Goal: Information Seeking & Learning: Learn about a topic

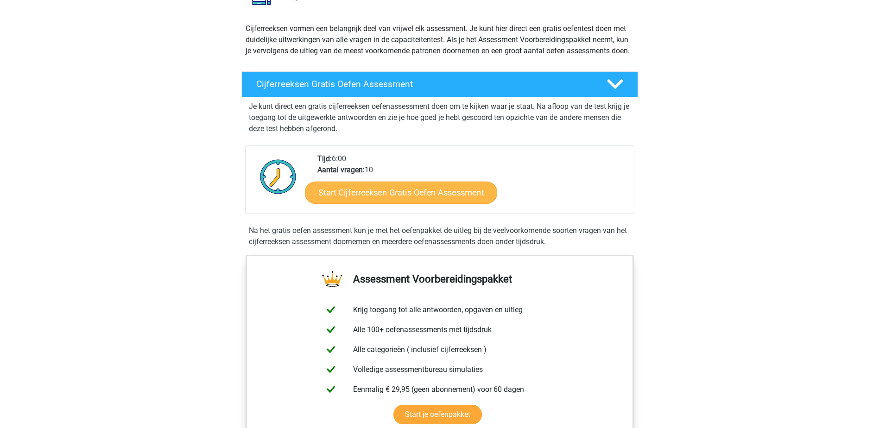
scroll to position [46, 0]
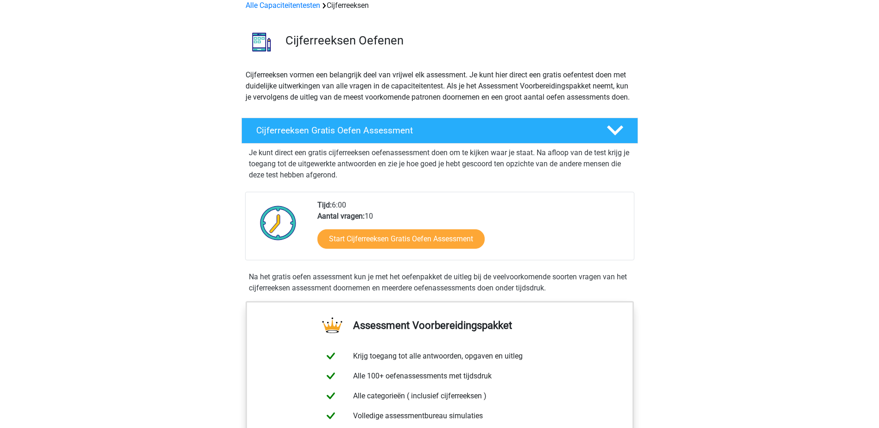
click at [437, 260] on div "Start Cijferreeksen Gratis Oefen Assessment" at bounding box center [472, 241] width 309 height 38
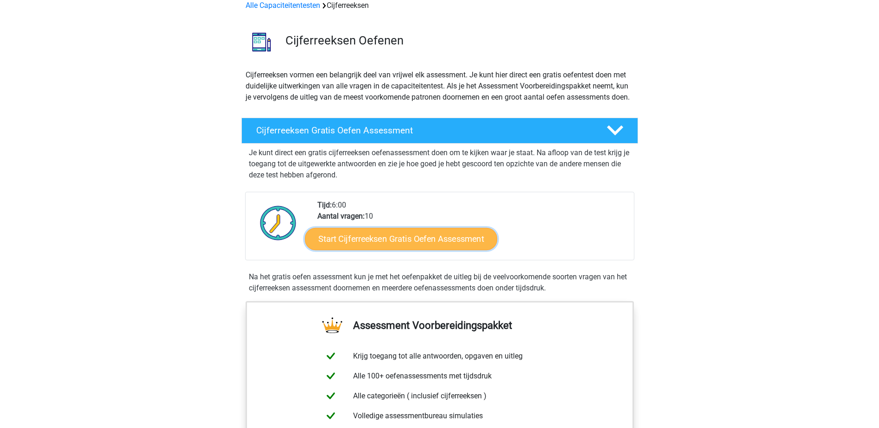
click at [437, 250] on link "Start Cijferreeksen Gratis Oefen Assessment" at bounding box center [401, 239] width 192 height 22
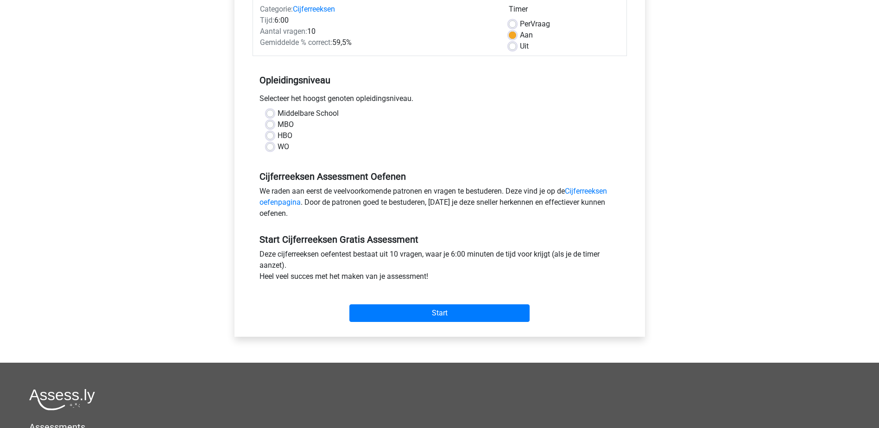
scroll to position [139, 0]
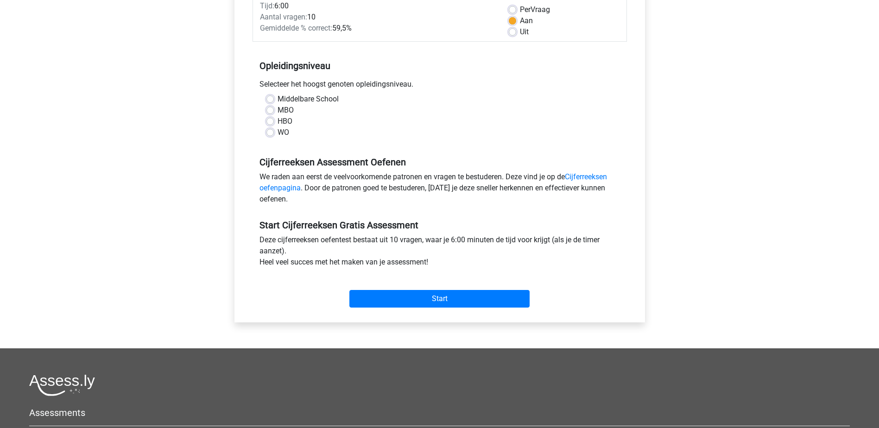
click at [278, 110] on label "MBO" at bounding box center [286, 110] width 16 height 11
click at [270, 110] on input "MBO" at bounding box center [270, 109] width 7 height 9
radio input "true"
click at [453, 294] on input "Start" at bounding box center [440, 299] width 180 height 18
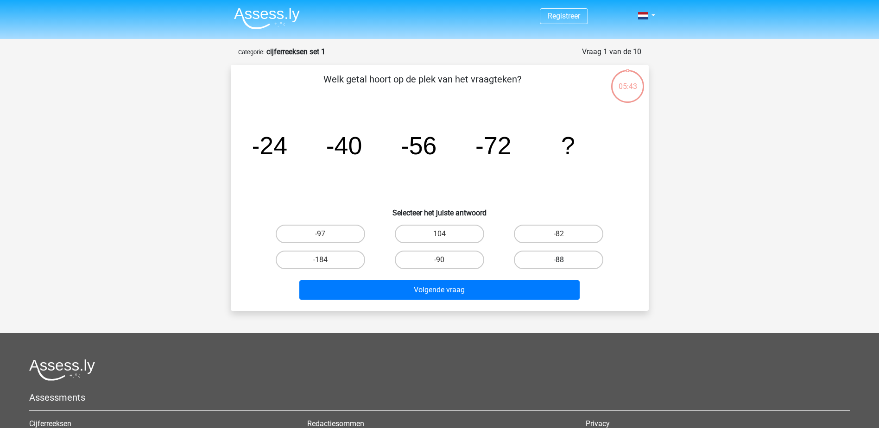
click at [580, 261] on label "-88" at bounding box center [558, 260] width 89 height 19
click at [565, 261] on input "-88" at bounding box center [562, 263] width 6 height 6
radio input "true"
click at [457, 300] on div "Volgende vraag" at bounding box center [440, 291] width 358 height 23
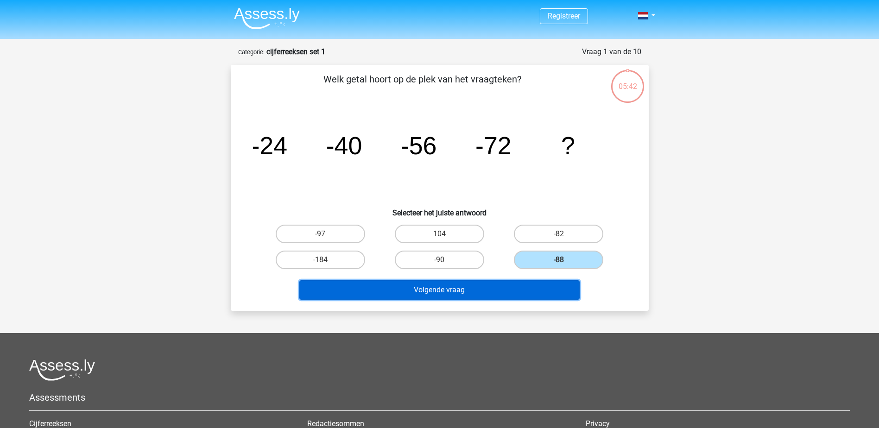
click at [458, 293] on button "Volgende vraag" at bounding box center [440, 289] width 280 height 19
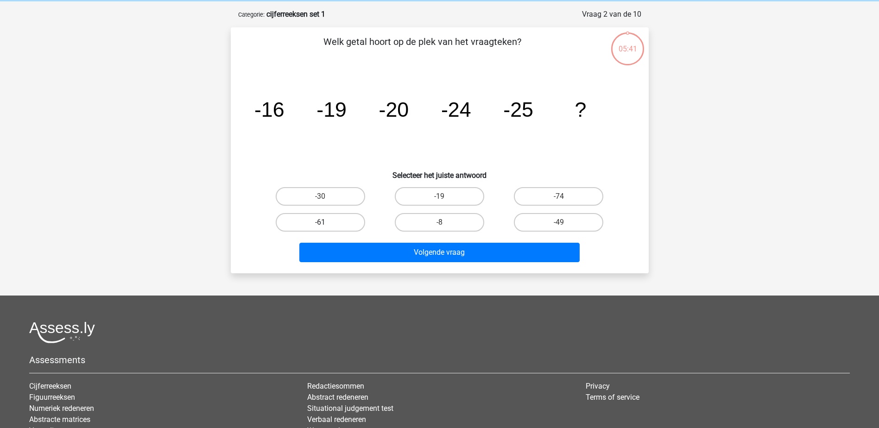
scroll to position [46, 0]
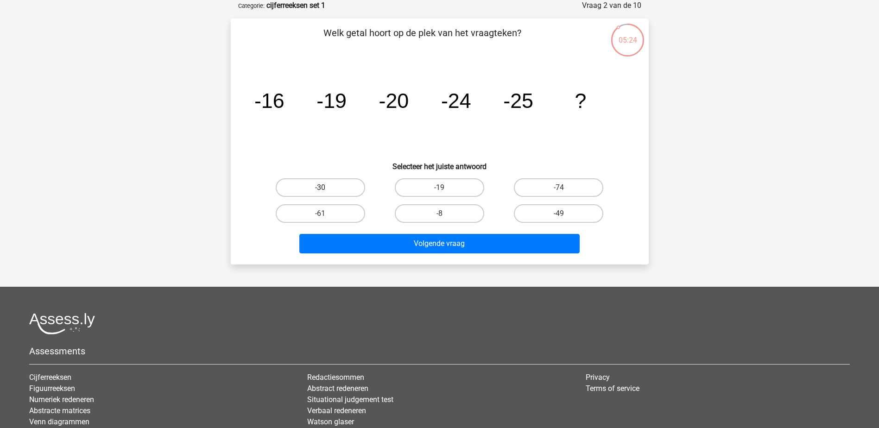
click at [333, 187] on label "-30" at bounding box center [320, 187] width 89 height 19
click at [326, 188] on input "-30" at bounding box center [323, 191] width 6 height 6
radio input "true"
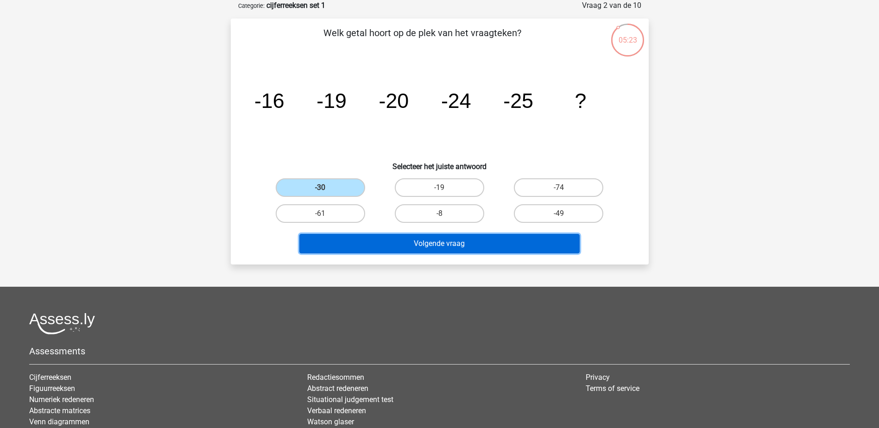
click at [454, 245] on button "Volgende vraag" at bounding box center [440, 243] width 280 height 19
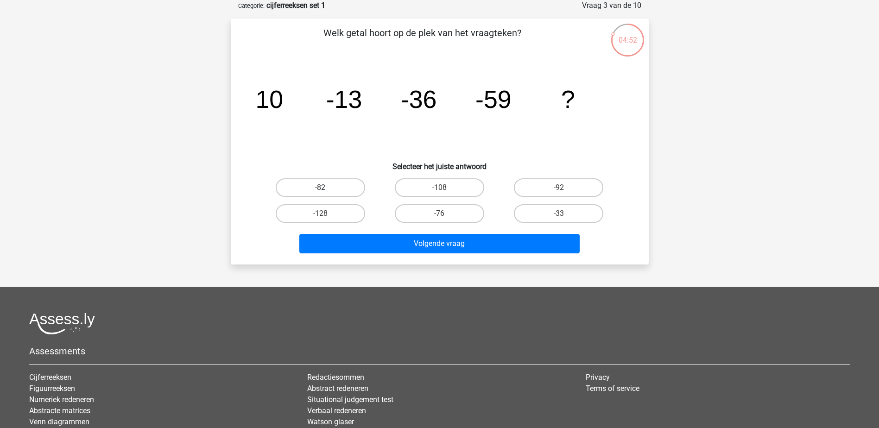
click at [337, 189] on label "-82" at bounding box center [320, 187] width 89 height 19
click at [326, 189] on input "-82" at bounding box center [323, 191] width 6 height 6
radio input "true"
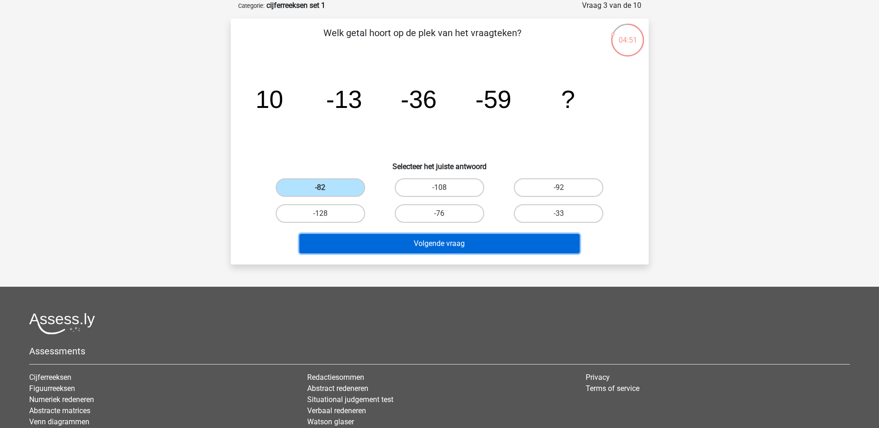
click at [422, 248] on button "Volgende vraag" at bounding box center [440, 243] width 280 height 19
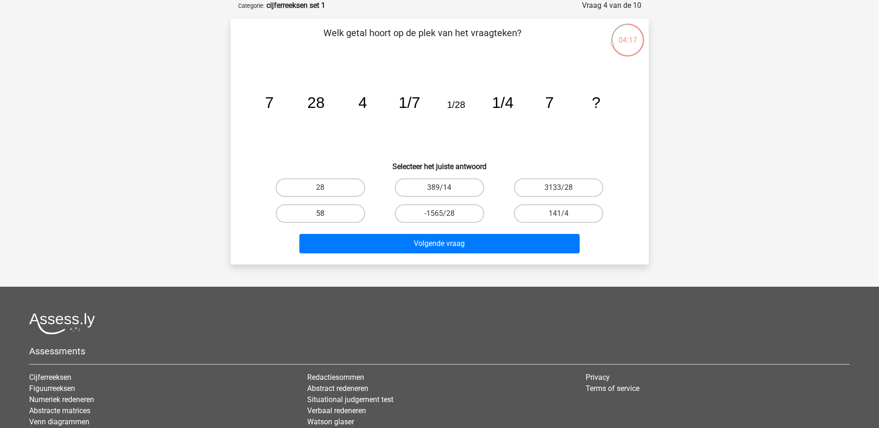
click at [344, 216] on label "58" at bounding box center [320, 213] width 89 height 19
click at [326, 216] on input "58" at bounding box center [323, 217] width 6 height 6
radio input "true"
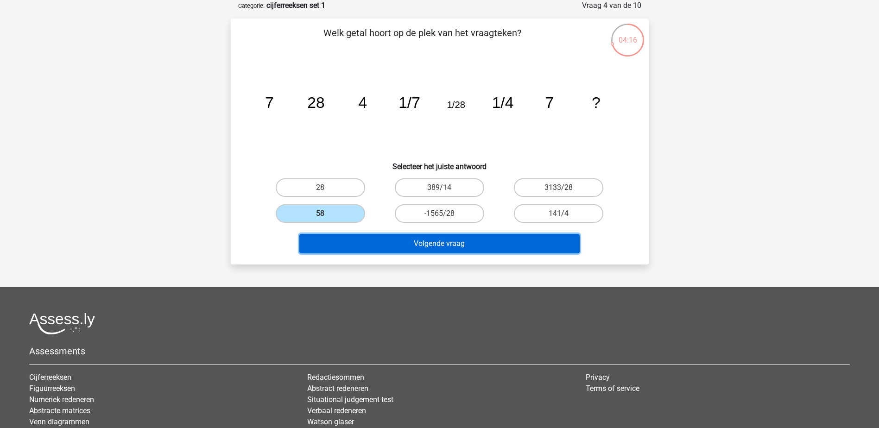
click at [477, 241] on button "Volgende vraag" at bounding box center [440, 243] width 280 height 19
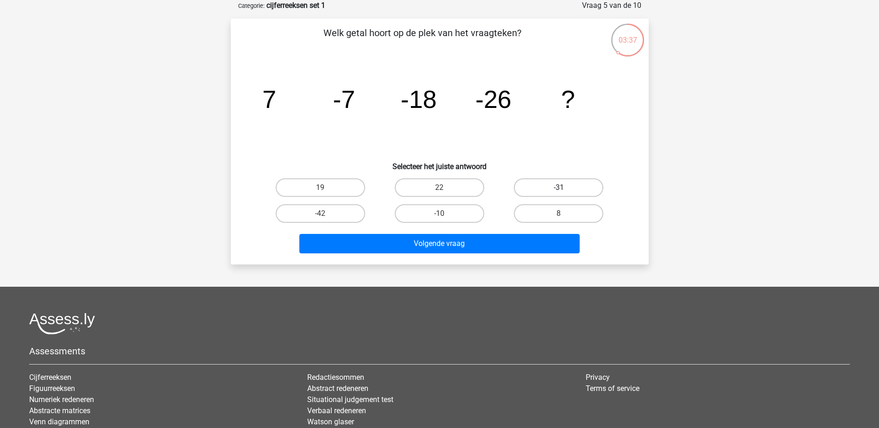
click at [569, 186] on label "-31" at bounding box center [558, 187] width 89 height 19
click at [565, 188] on input "-31" at bounding box center [562, 191] width 6 height 6
radio input "true"
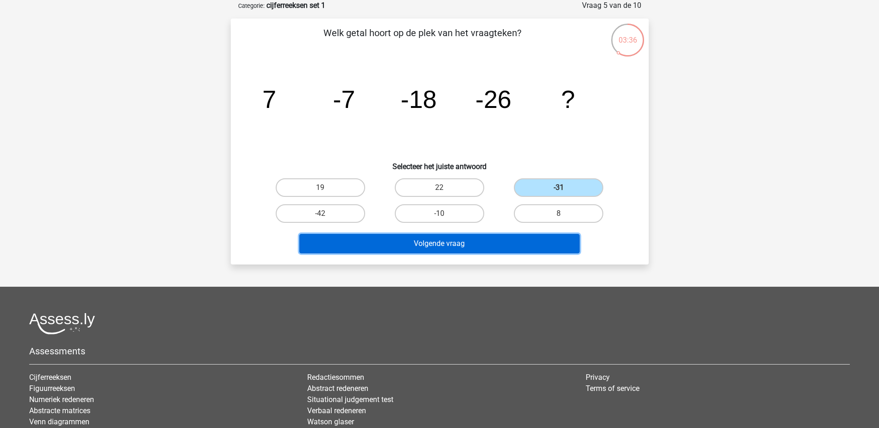
click at [460, 245] on button "Volgende vraag" at bounding box center [440, 243] width 280 height 19
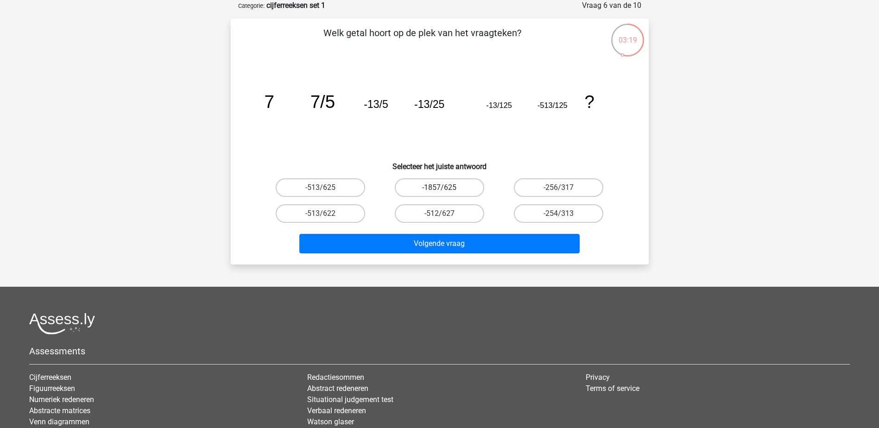
click at [450, 190] on label "-1857/625" at bounding box center [439, 187] width 89 height 19
click at [446, 190] on input "-1857/625" at bounding box center [443, 191] width 6 height 6
radio input "true"
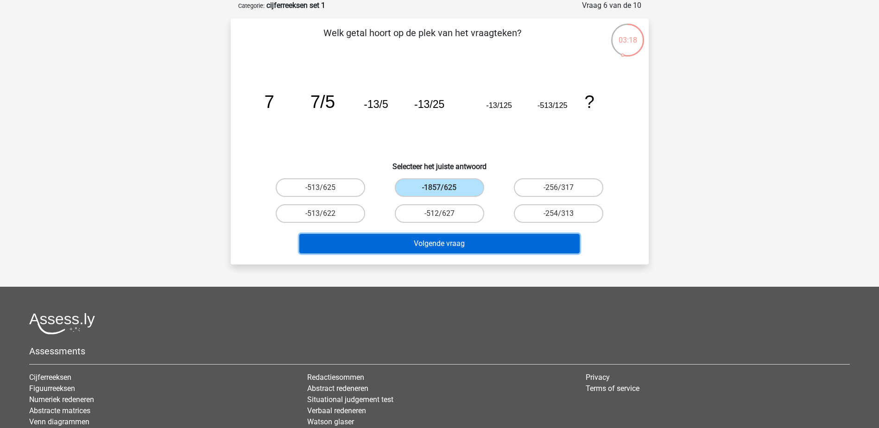
click at [489, 240] on button "Volgende vraag" at bounding box center [440, 243] width 280 height 19
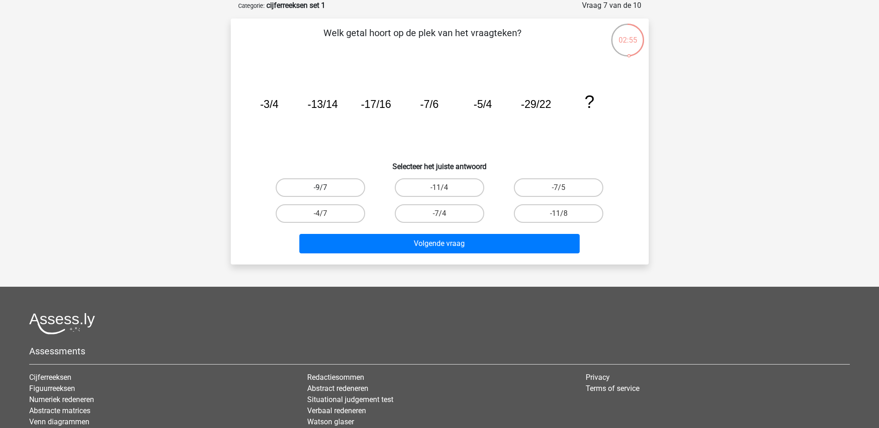
click at [330, 183] on label "-9/7" at bounding box center [320, 187] width 89 height 19
click at [326, 188] on input "-9/7" at bounding box center [323, 191] width 6 height 6
radio input "true"
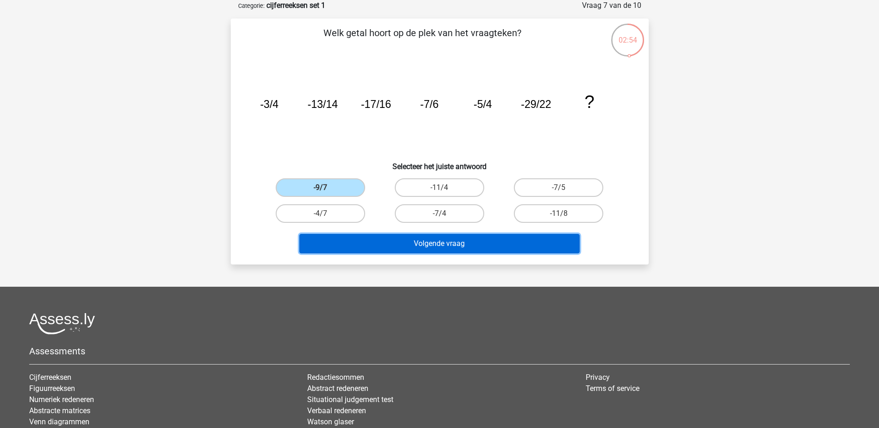
click at [449, 240] on button "Volgende vraag" at bounding box center [440, 243] width 280 height 19
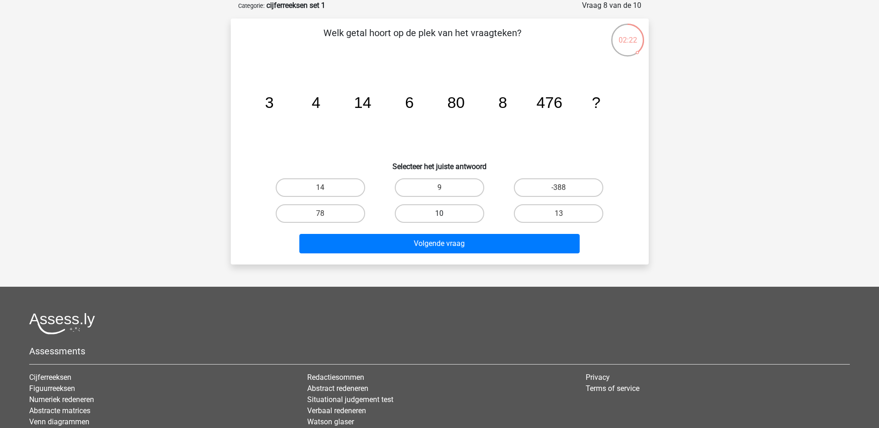
click at [452, 210] on label "10" at bounding box center [439, 213] width 89 height 19
click at [446, 214] on input "10" at bounding box center [443, 217] width 6 height 6
radio input "true"
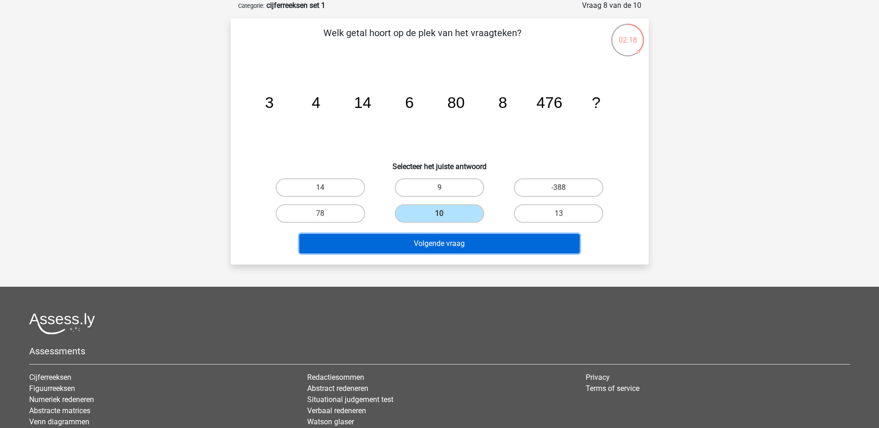
click at [460, 244] on button "Volgende vraag" at bounding box center [440, 243] width 280 height 19
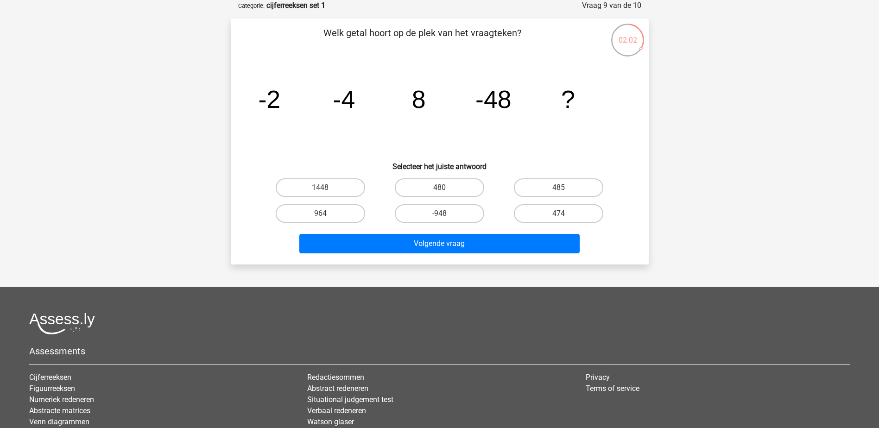
drag, startPoint x: 443, startPoint y: 187, endPoint x: 446, endPoint y: 198, distance: 11.0
click at [444, 187] on label "480" at bounding box center [439, 187] width 89 height 19
click at [444, 188] on input "480" at bounding box center [443, 191] width 6 height 6
radio input "true"
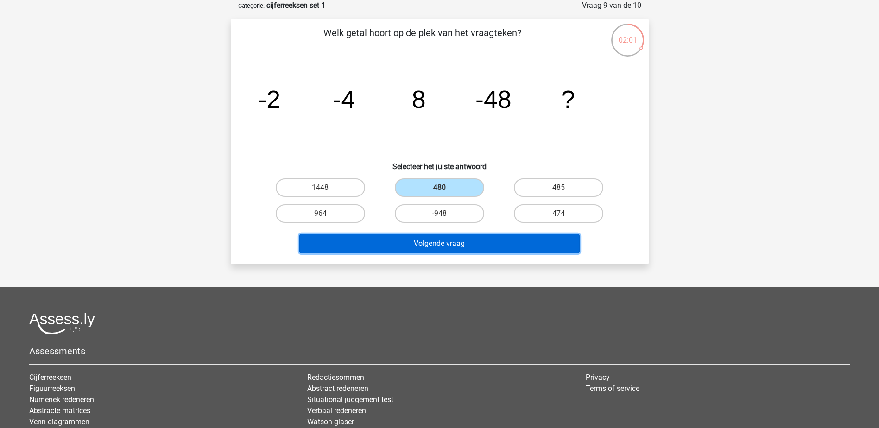
click at [470, 245] on button "Volgende vraag" at bounding box center [440, 243] width 280 height 19
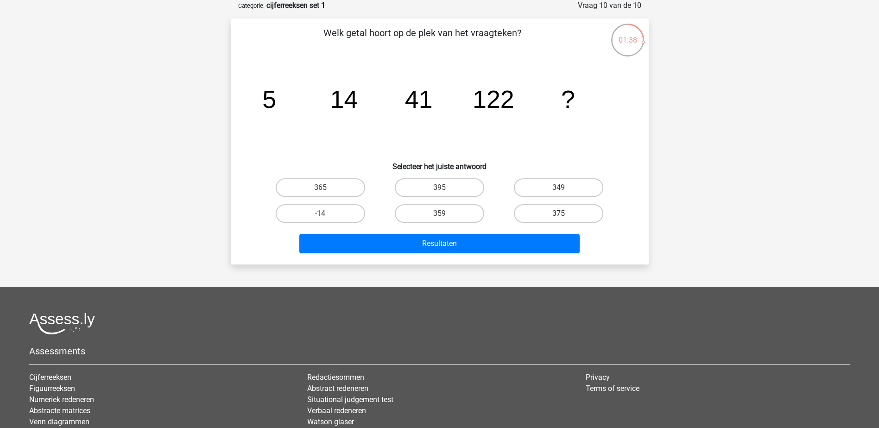
click at [548, 212] on label "375" at bounding box center [558, 213] width 89 height 19
click at [559, 214] on input "375" at bounding box center [562, 217] width 6 height 6
radio input "true"
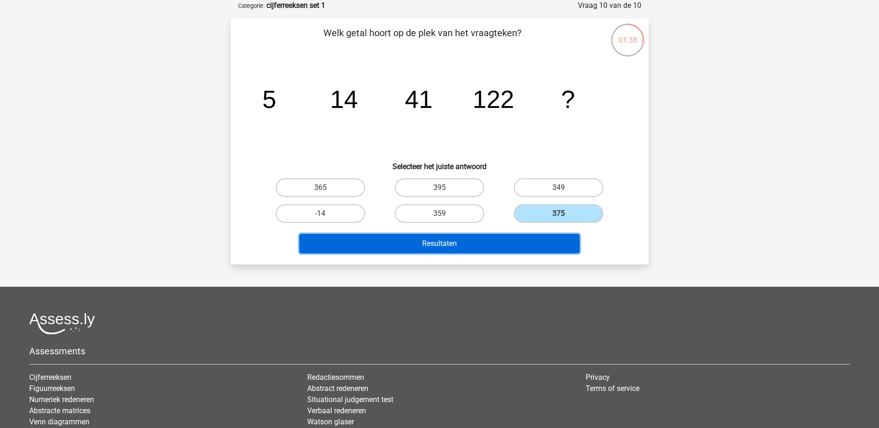
click at [509, 243] on button "Resultaten" at bounding box center [440, 243] width 280 height 19
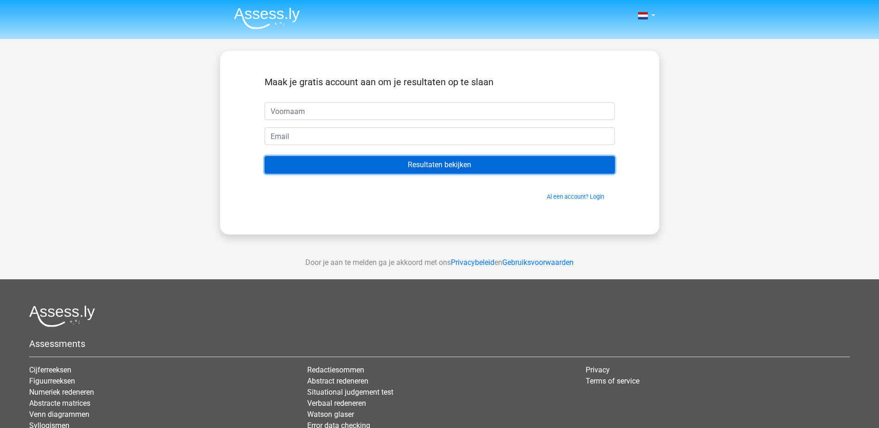
click at [421, 166] on input "Resultaten bekijken" at bounding box center [440, 165] width 351 height 18
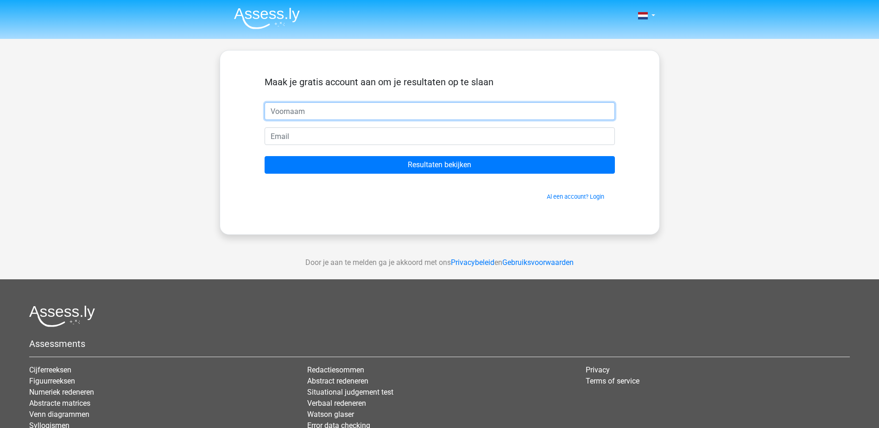
click at [302, 112] on input "text" at bounding box center [440, 111] width 351 height 18
click at [302, 108] on input "text" at bounding box center [440, 111] width 351 height 18
type input "Stephan"
click at [297, 133] on input "email" at bounding box center [440, 136] width 351 height 18
type input "s.wedel@rocmondriaan.nl"
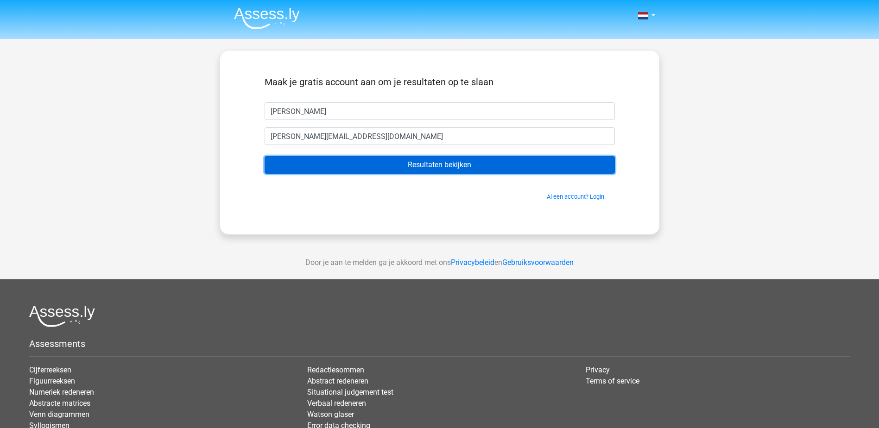
click at [443, 165] on input "Resultaten bekijken" at bounding box center [440, 165] width 351 height 18
